Goal: Navigation & Orientation: Find specific page/section

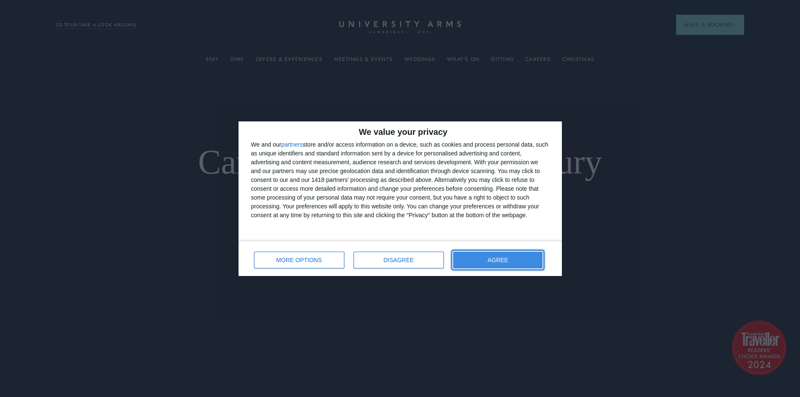
click at [505, 266] on button "AGREE" at bounding box center [498, 259] width 90 height 17
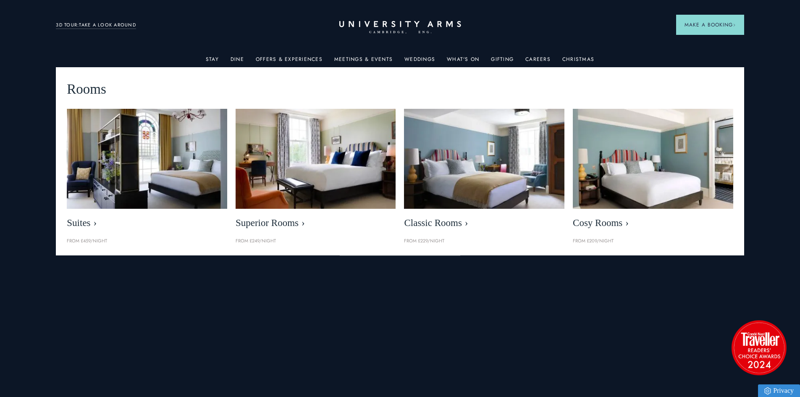
click at [219, 53] on div "Stay" at bounding box center [212, 58] width 13 height 17
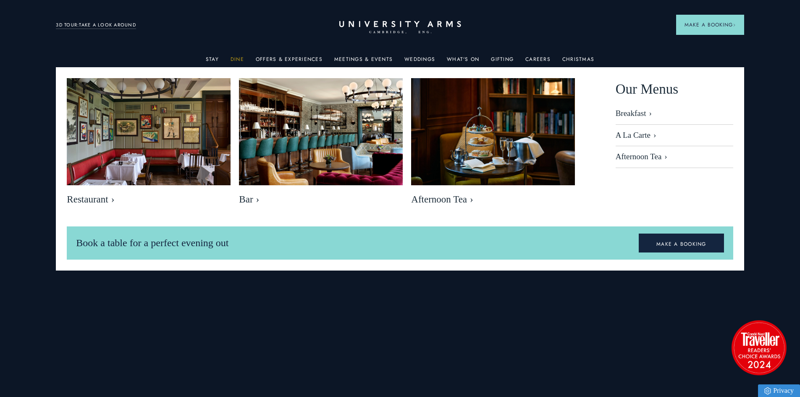
click at [241, 56] on link "Dine" at bounding box center [236, 61] width 13 height 11
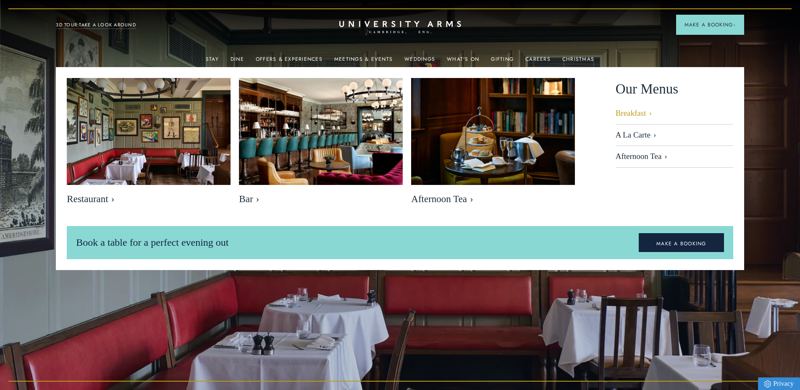
click at [626, 120] on link "Breakfast" at bounding box center [674, 117] width 118 height 16
click at [641, 139] on link "A La Carte" at bounding box center [674, 136] width 118 height 22
click at [665, 157] on link "Afternoon Tea" at bounding box center [674, 157] width 118 height 22
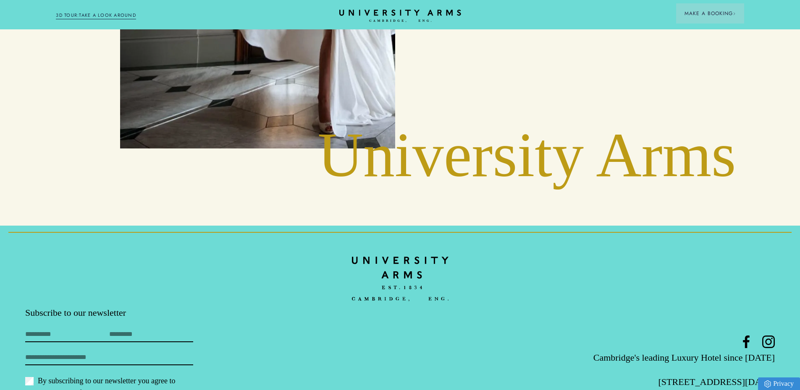
scroll to position [3968, 0]
